Goal: Information Seeking & Learning: Check status

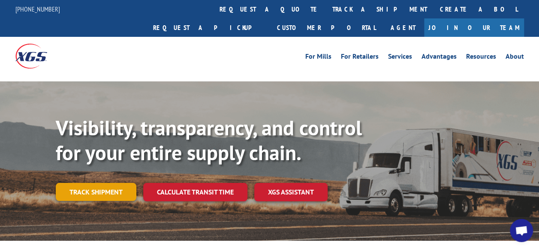
click at [110, 183] on link "Track shipment" at bounding box center [96, 192] width 81 height 18
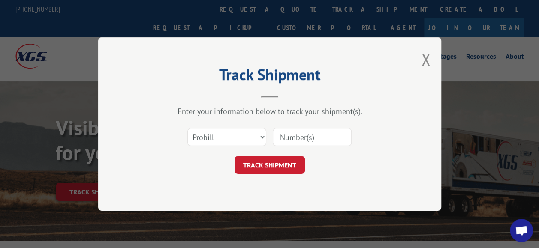
click at [285, 144] on input at bounding box center [312, 137] width 79 height 18
type input "17591939"
click at [288, 161] on button "TRACK SHIPMENT" at bounding box center [270, 165] width 70 height 18
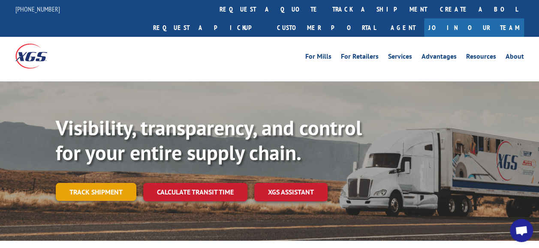
click at [99, 183] on link "Track shipment" at bounding box center [96, 192] width 81 height 18
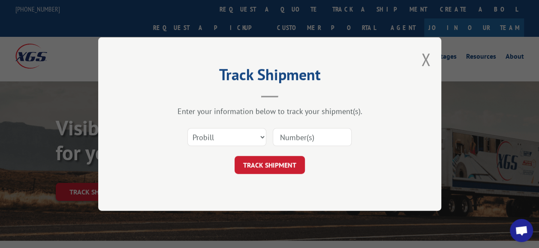
click at [295, 135] on input at bounding box center [312, 137] width 79 height 18
type input "17591939"
click at [276, 163] on button "TRACK SHIPMENT" at bounding box center [270, 165] width 70 height 18
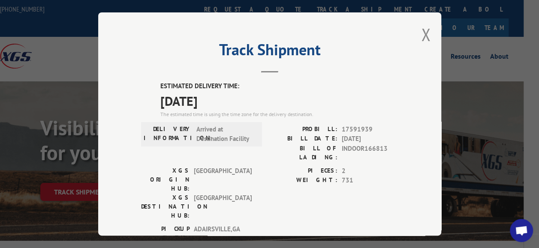
scroll to position [0, 17]
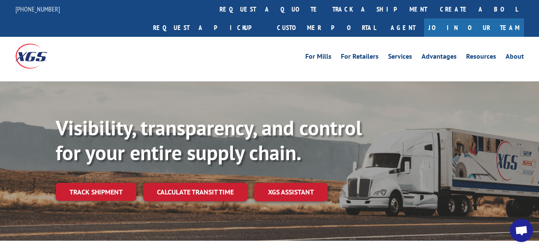
scroll to position [0, 17]
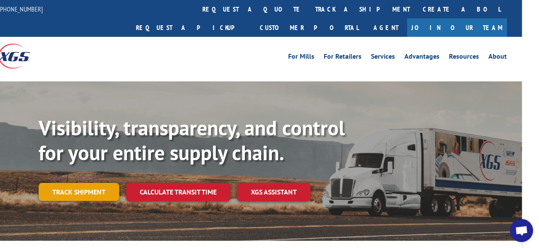
click at [83, 183] on link "Track shipment" at bounding box center [79, 192] width 81 height 18
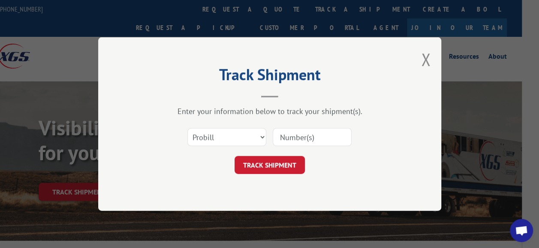
click at [297, 138] on input at bounding box center [312, 137] width 79 height 18
type input "17591939"
click at [285, 166] on button "TRACK SHIPMENT" at bounding box center [270, 165] width 70 height 18
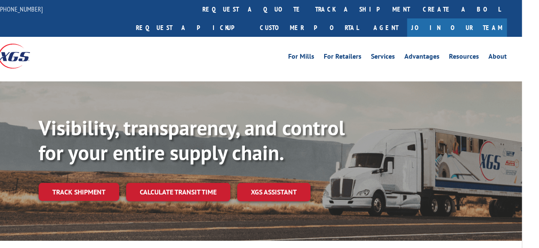
scroll to position [0, 17]
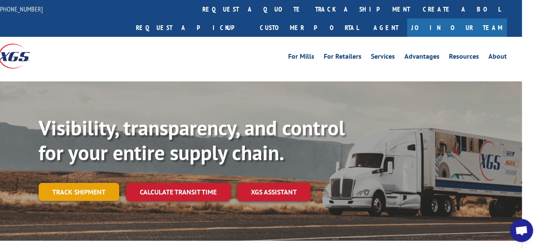
click at [99, 183] on link "Track shipment" at bounding box center [79, 192] width 81 height 18
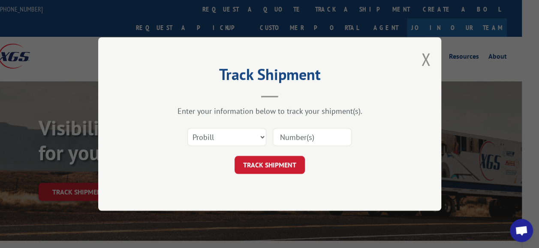
click at [300, 135] on input at bounding box center [312, 137] width 79 height 18
type input "17591939"
click at [280, 172] on button "TRACK SHIPMENT" at bounding box center [270, 165] width 70 height 18
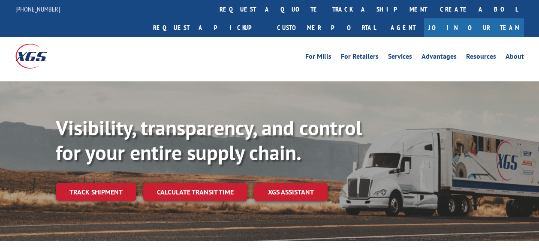
scroll to position [0, 17]
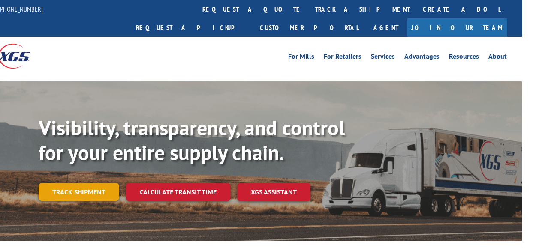
drag, startPoint x: 0, startPoint y: 0, endPoint x: 93, endPoint y: 171, distance: 194.2
click at [93, 183] on link "Track shipment" at bounding box center [79, 192] width 81 height 18
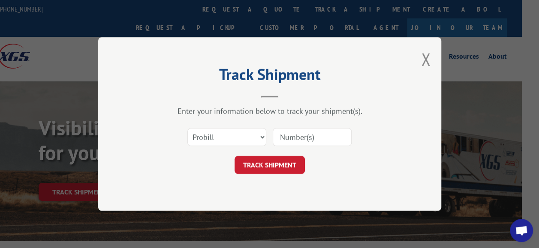
click at [300, 142] on input at bounding box center [312, 137] width 79 height 18
type input "17591939"
click at [290, 163] on button "TRACK SHIPMENT" at bounding box center [270, 165] width 70 height 18
